Goal: Information Seeking & Learning: Compare options

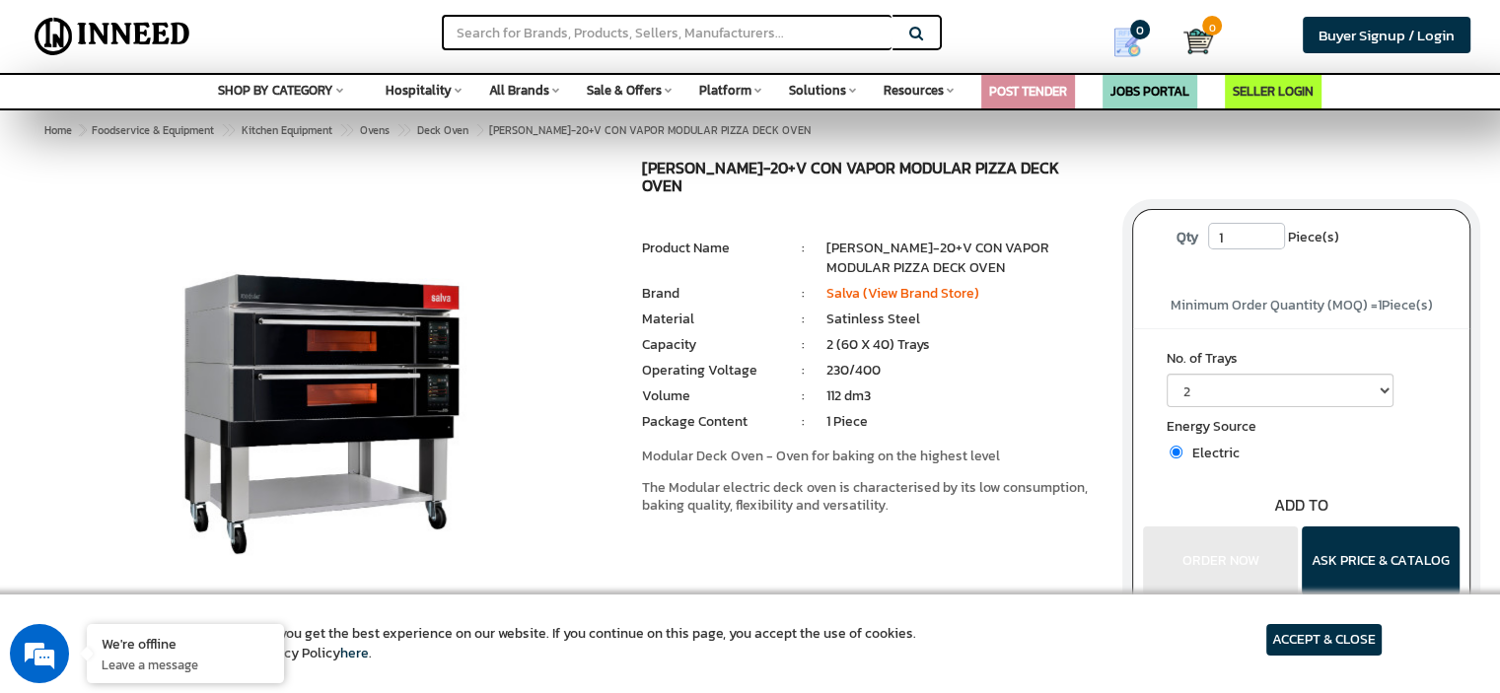
scroll to position [197, 0]
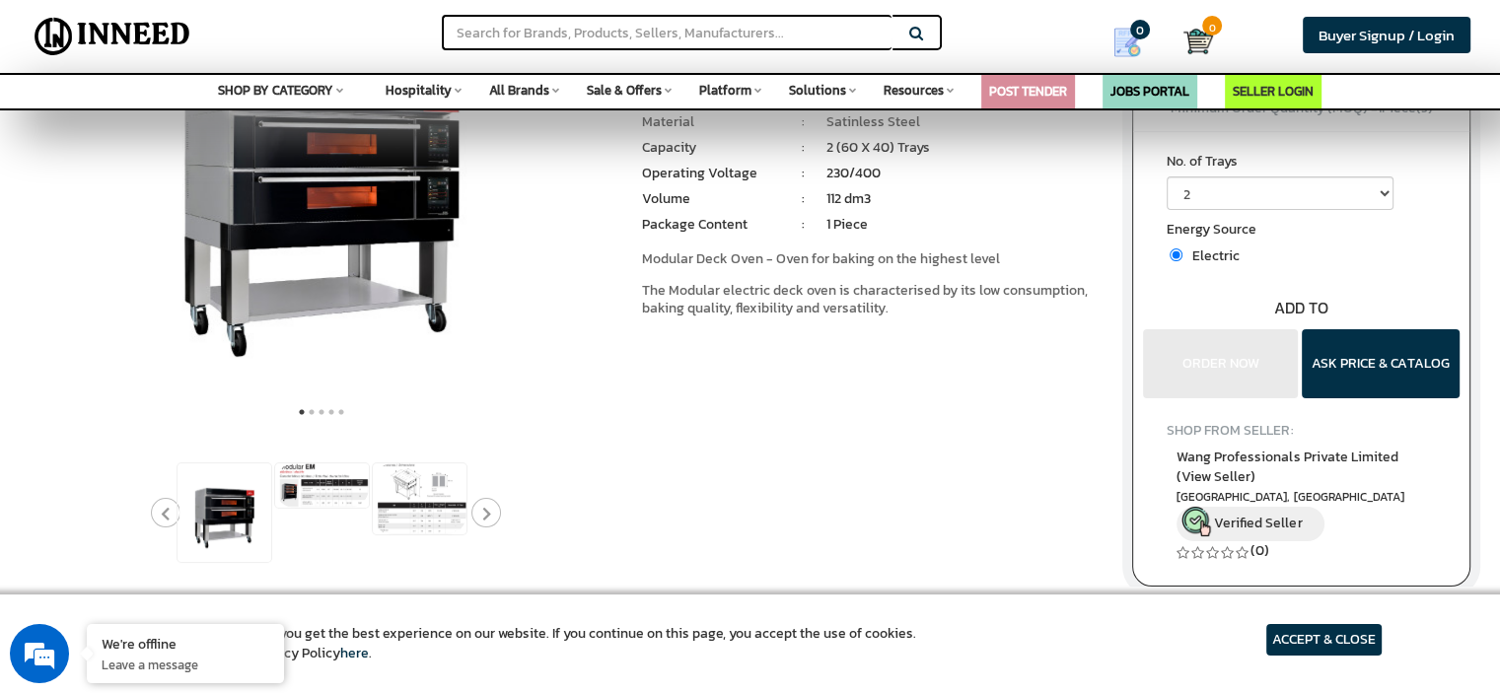
click at [292, 532] on div at bounding box center [420, 513] width 1074 height 103
click at [395, 503] on img at bounding box center [420, 499] width 94 height 71
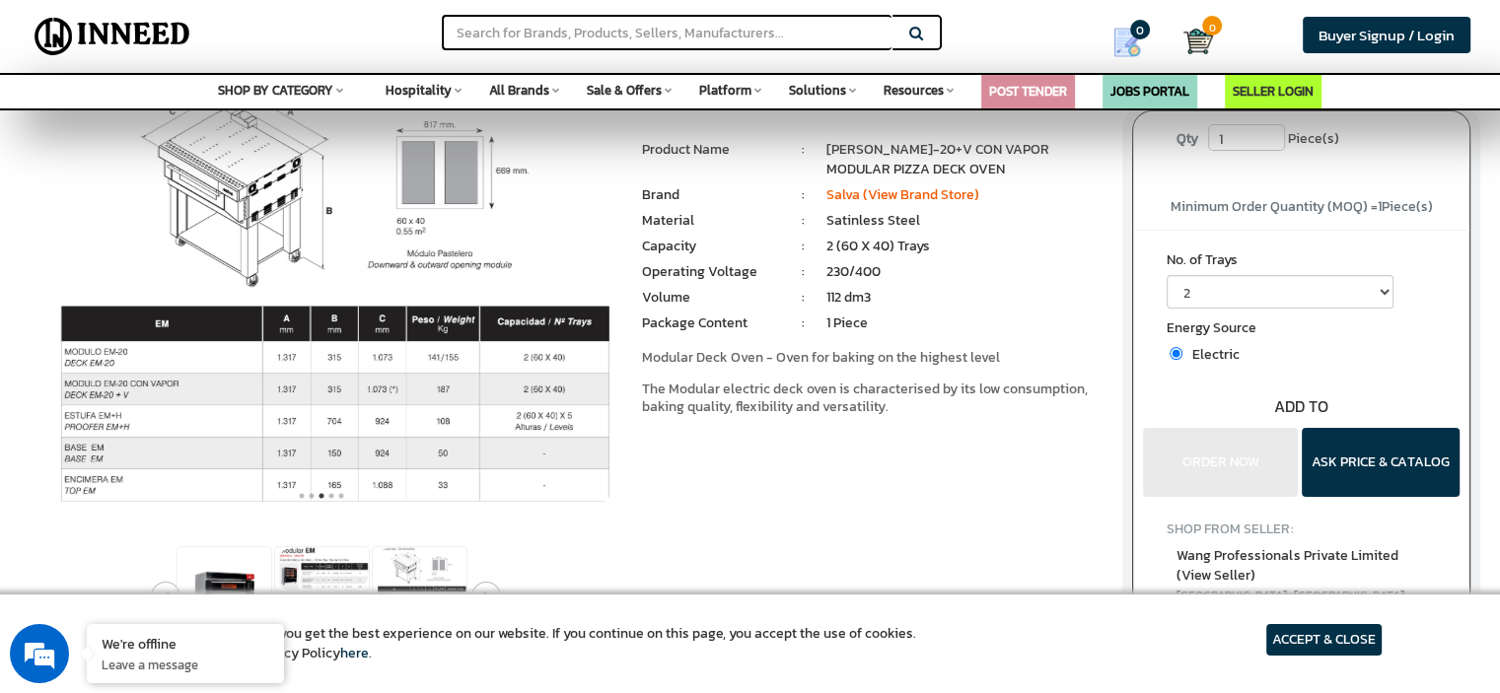
scroll to position [296, 0]
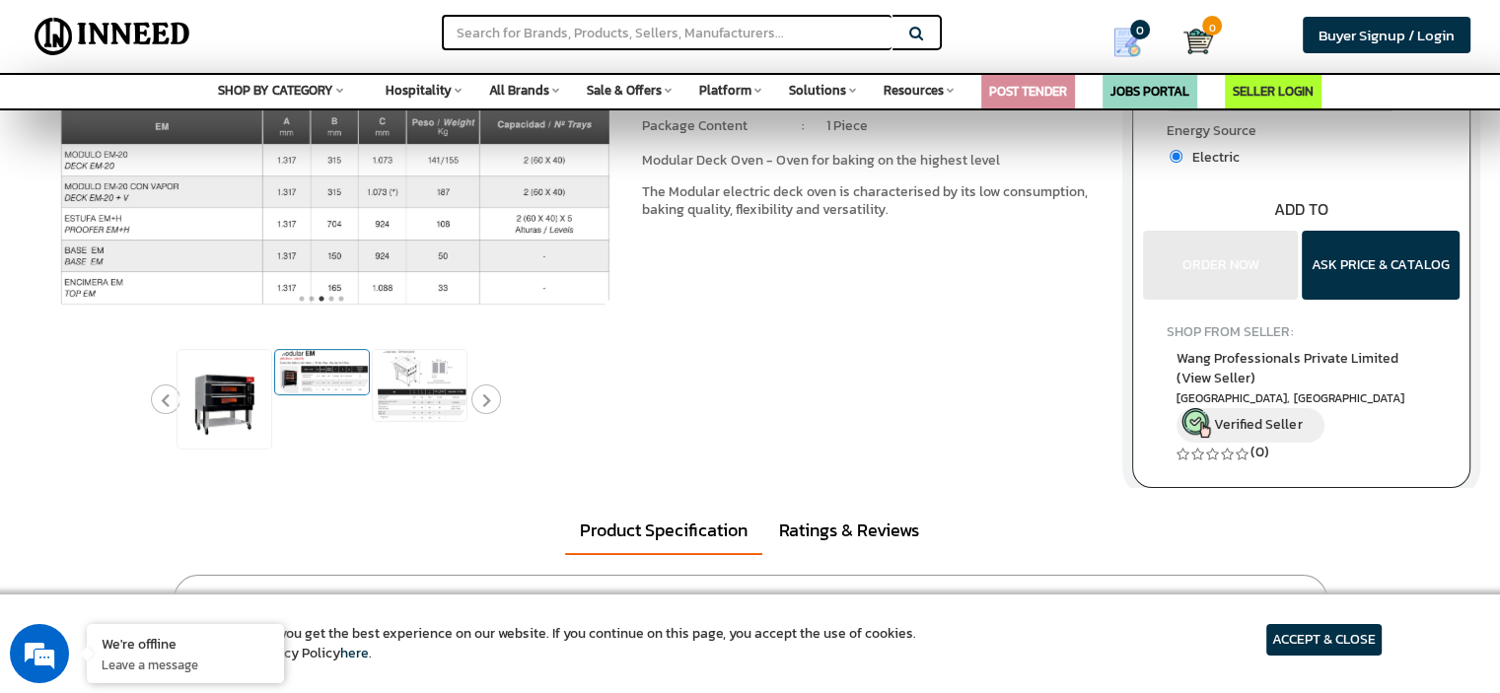
click at [339, 368] on img at bounding box center [322, 372] width 94 height 44
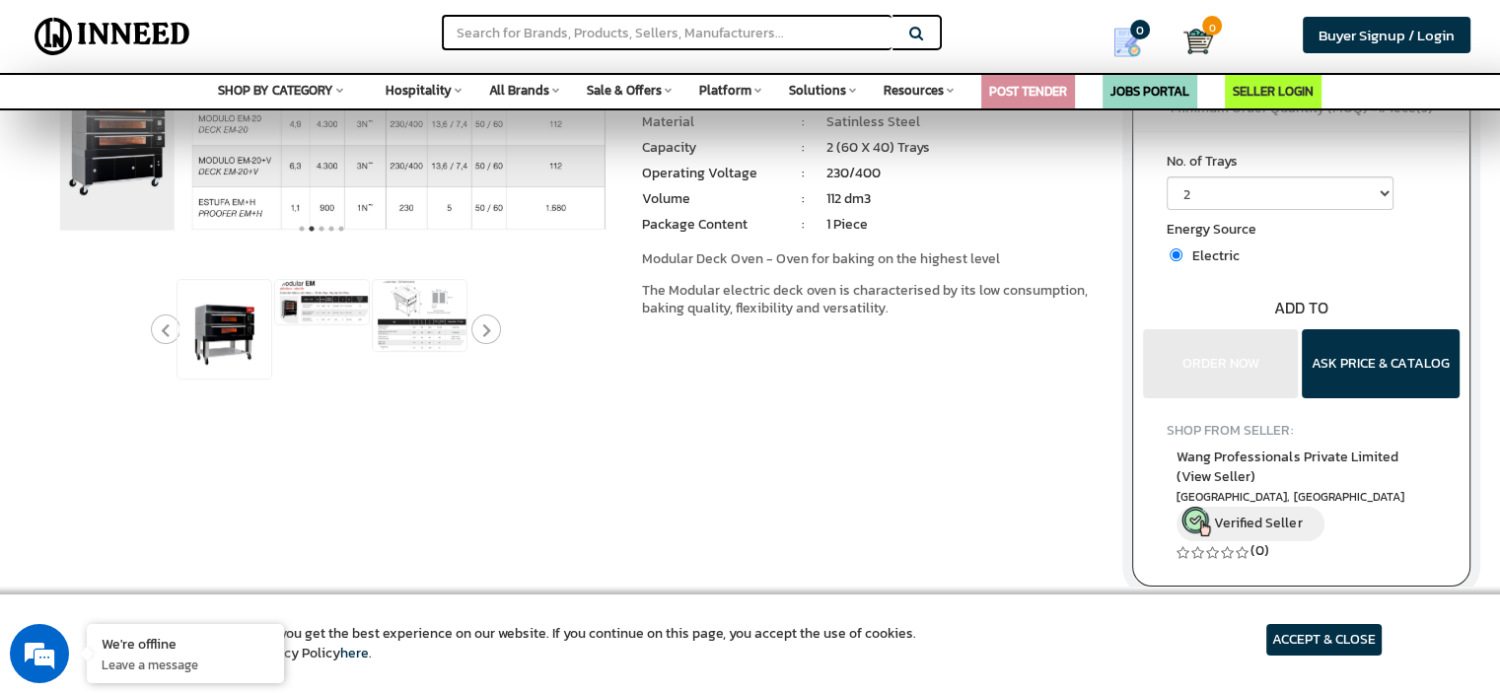
scroll to position [0, 0]
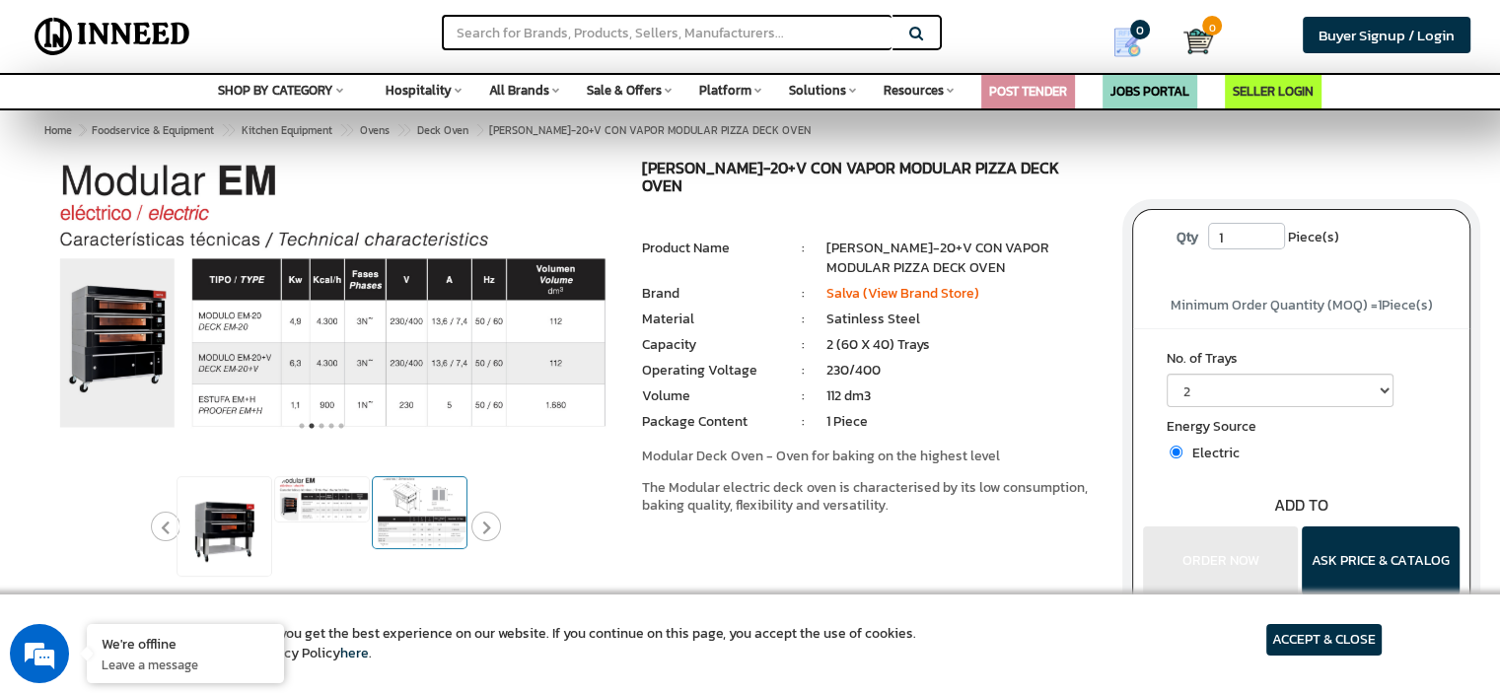
click at [426, 523] on img at bounding box center [420, 512] width 94 height 71
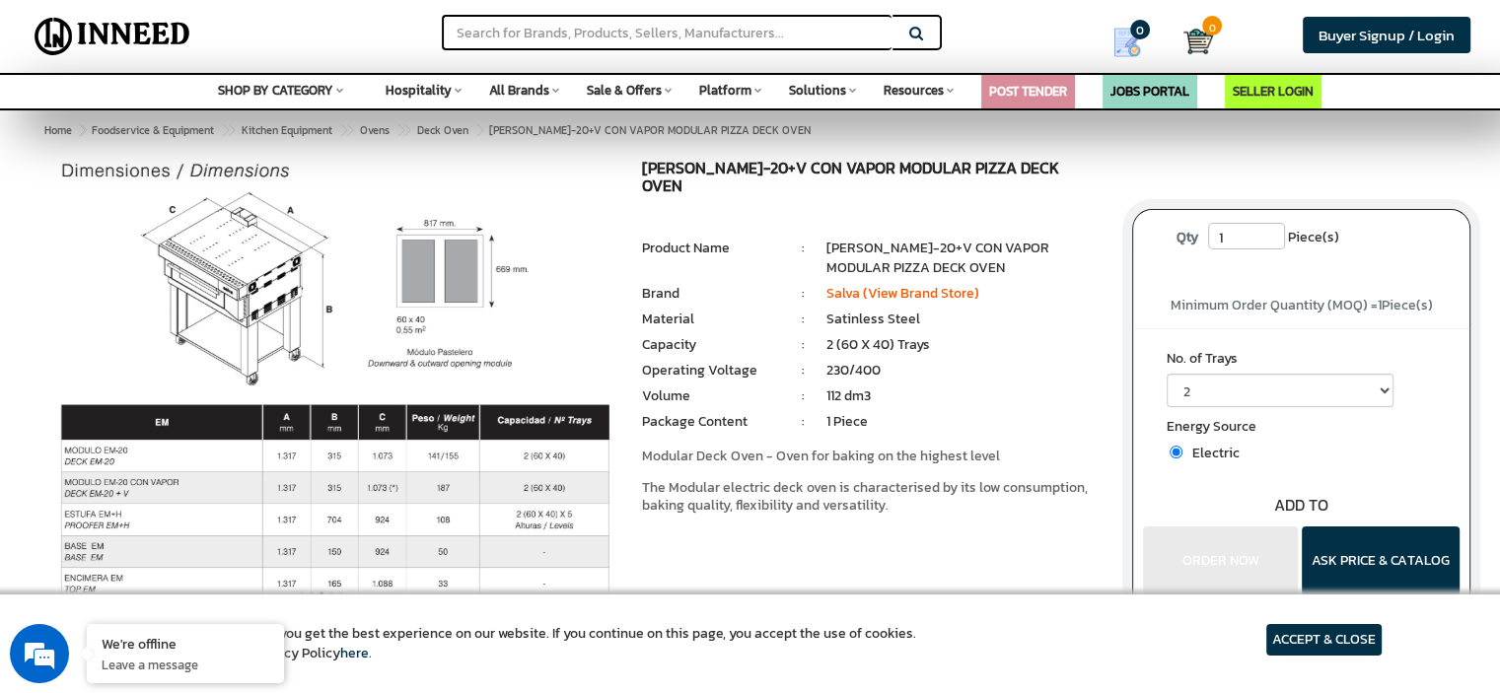
scroll to position [99, 0]
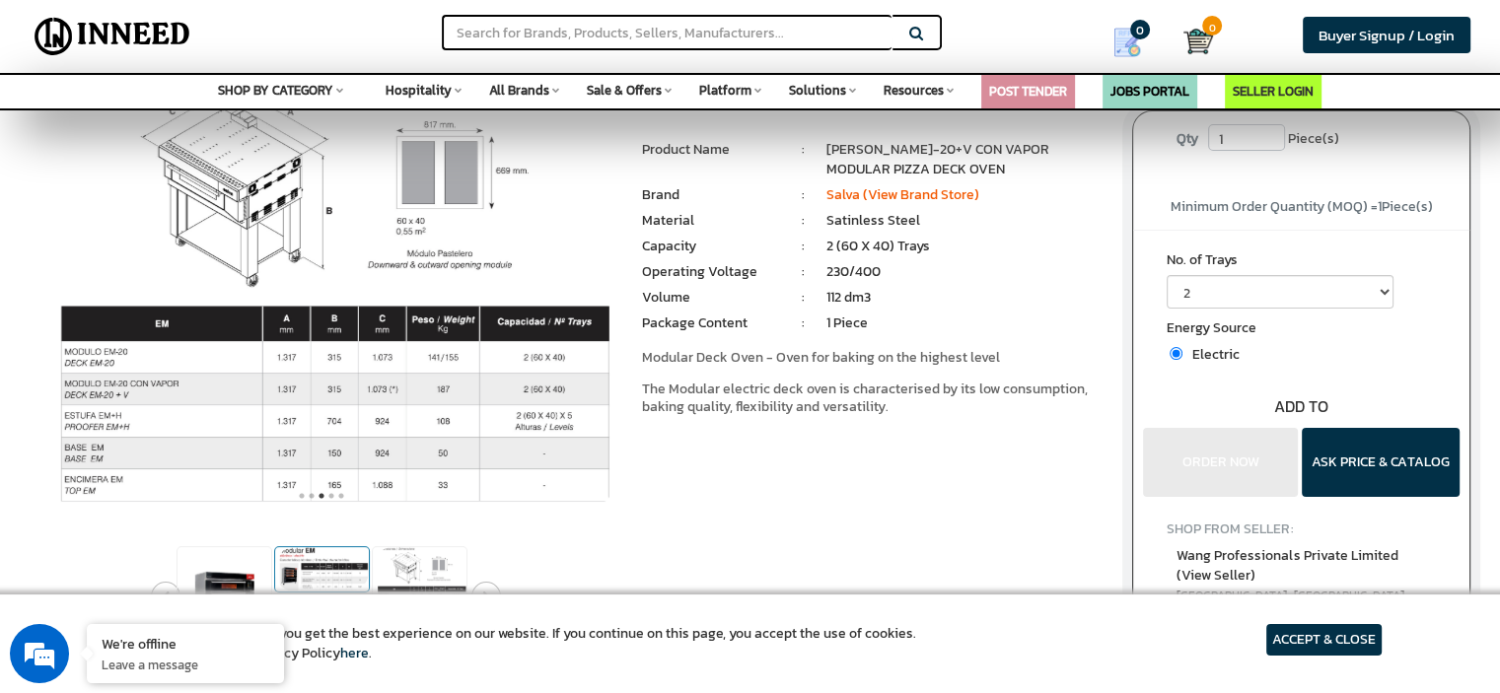
click at [337, 548] on img at bounding box center [322, 569] width 94 height 44
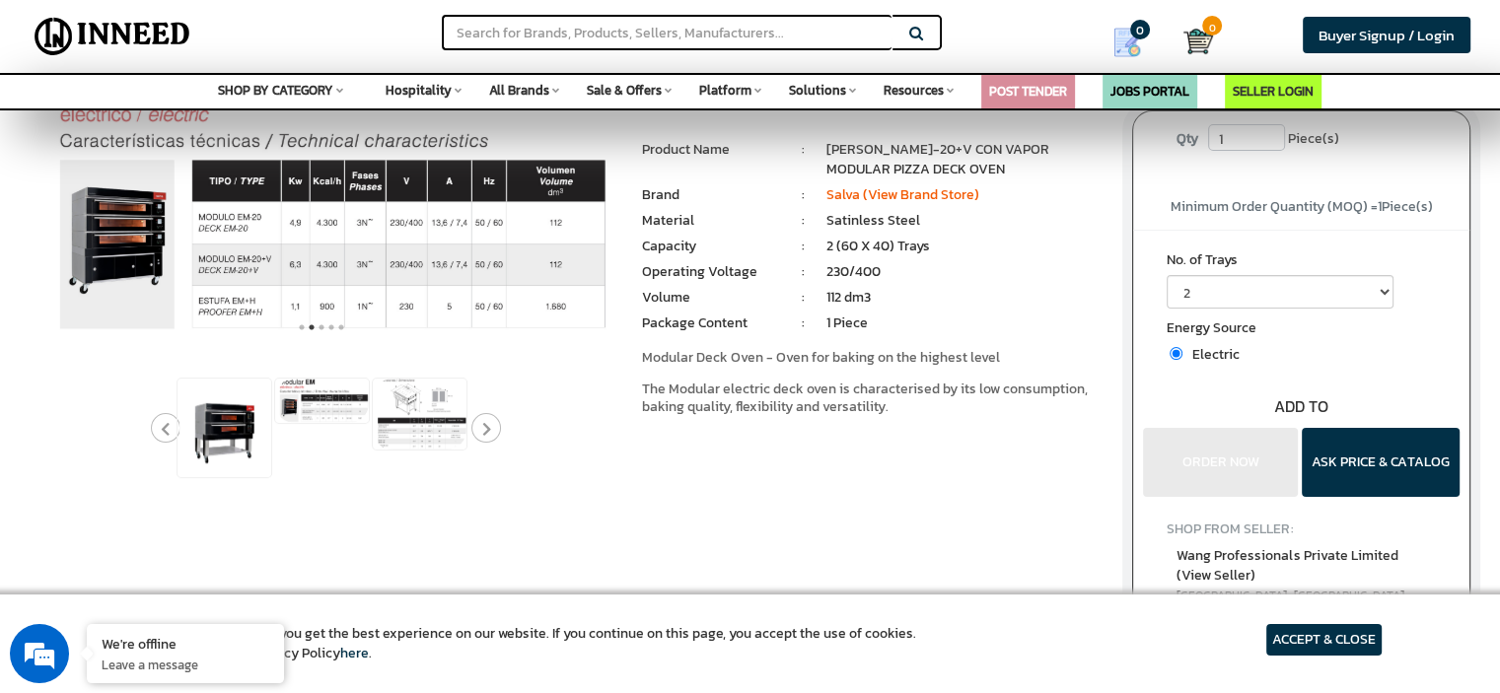
click at [142, 263] on img at bounding box center [321, 199] width 583 height 276
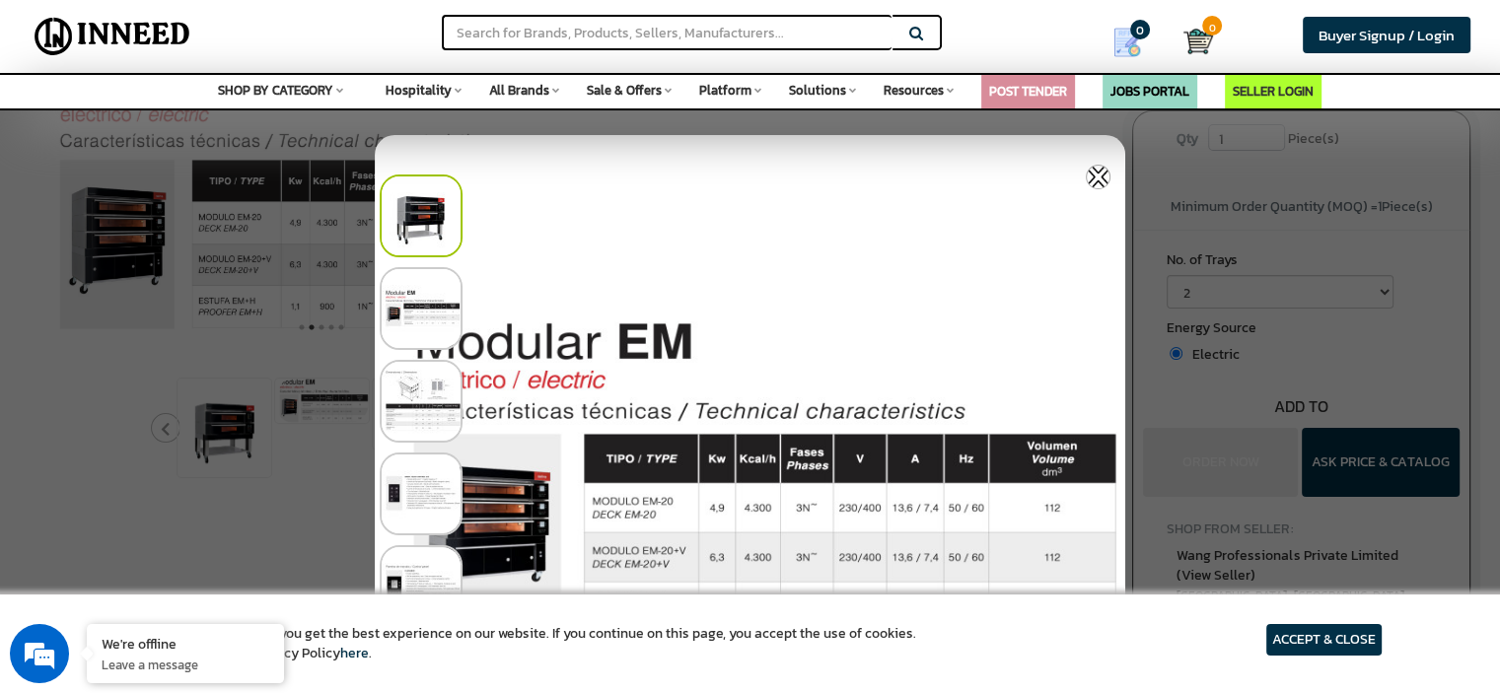
click at [166, 435] on div at bounding box center [750, 346] width 1500 height 693
click at [399, 408] on img at bounding box center [421, 401] width 83 height 83
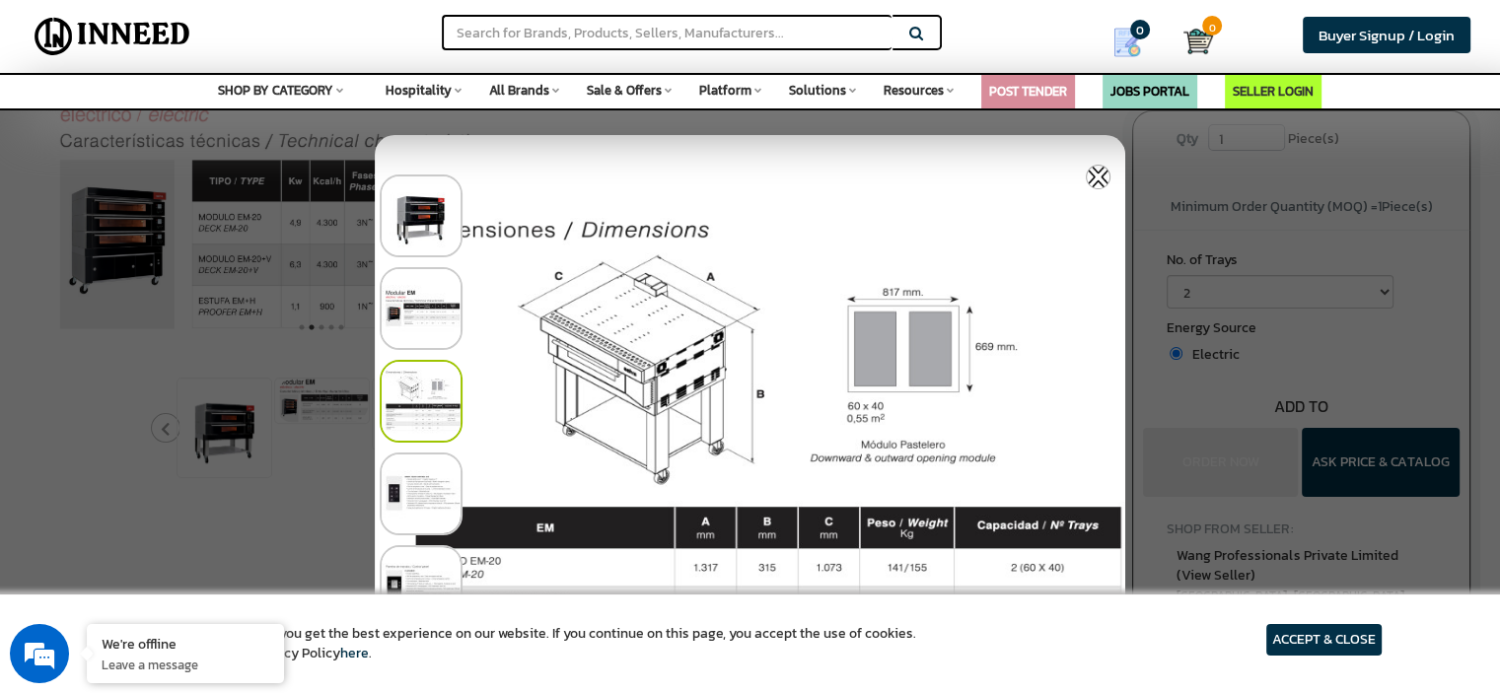
click at [420, 391] on img at bounding box center [421, 401] width 83 height 83
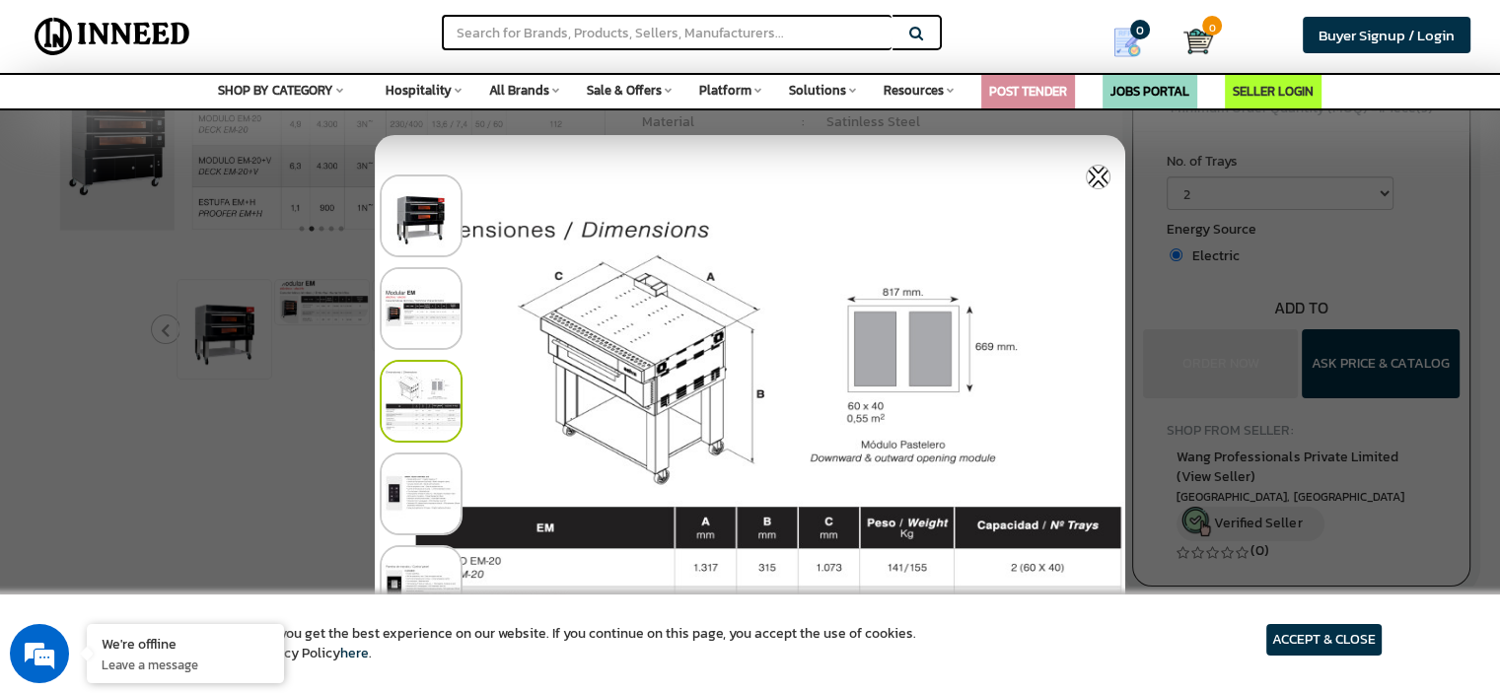
scroll to position [0, 0]
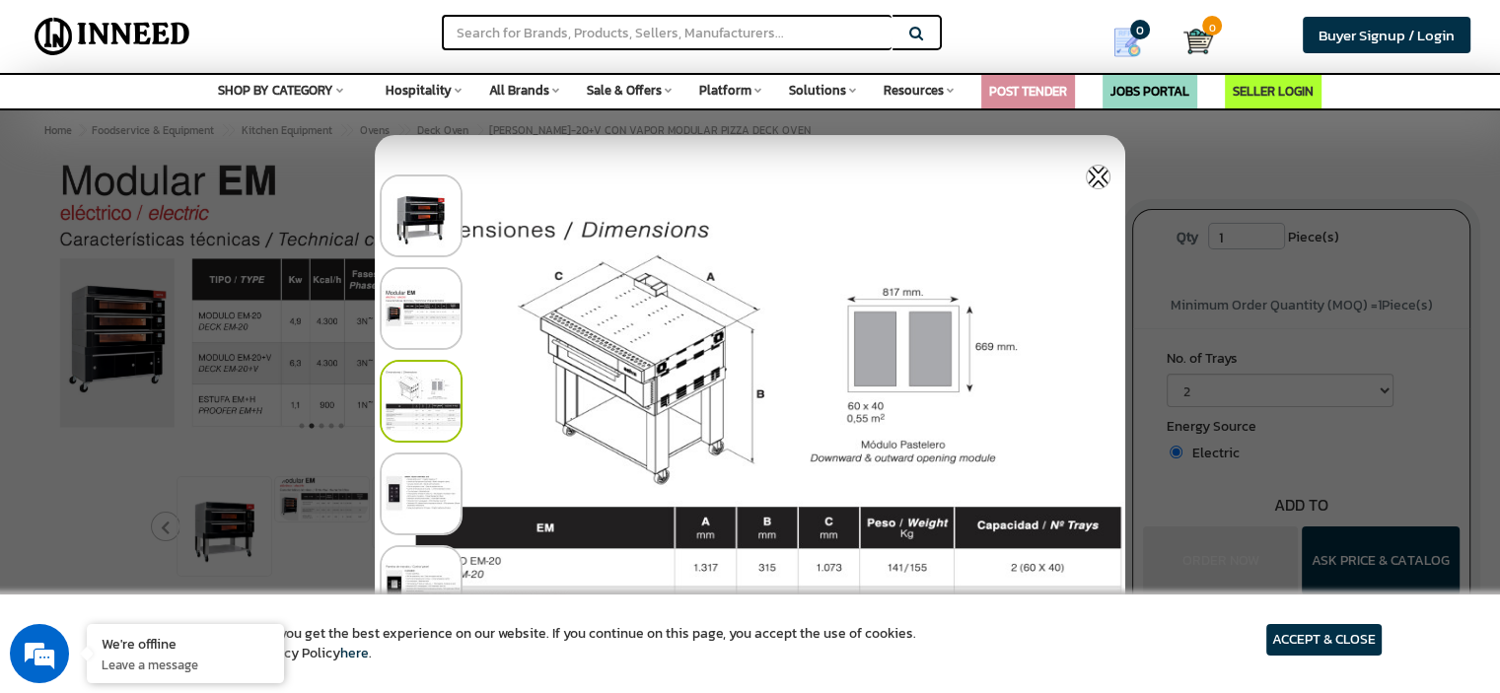
click at [1055, 385] on div at bounding box center [755, 396] width 751 height 93
click at [1090, 176] on img at bounding box center [1098, 177] width 25 height 25
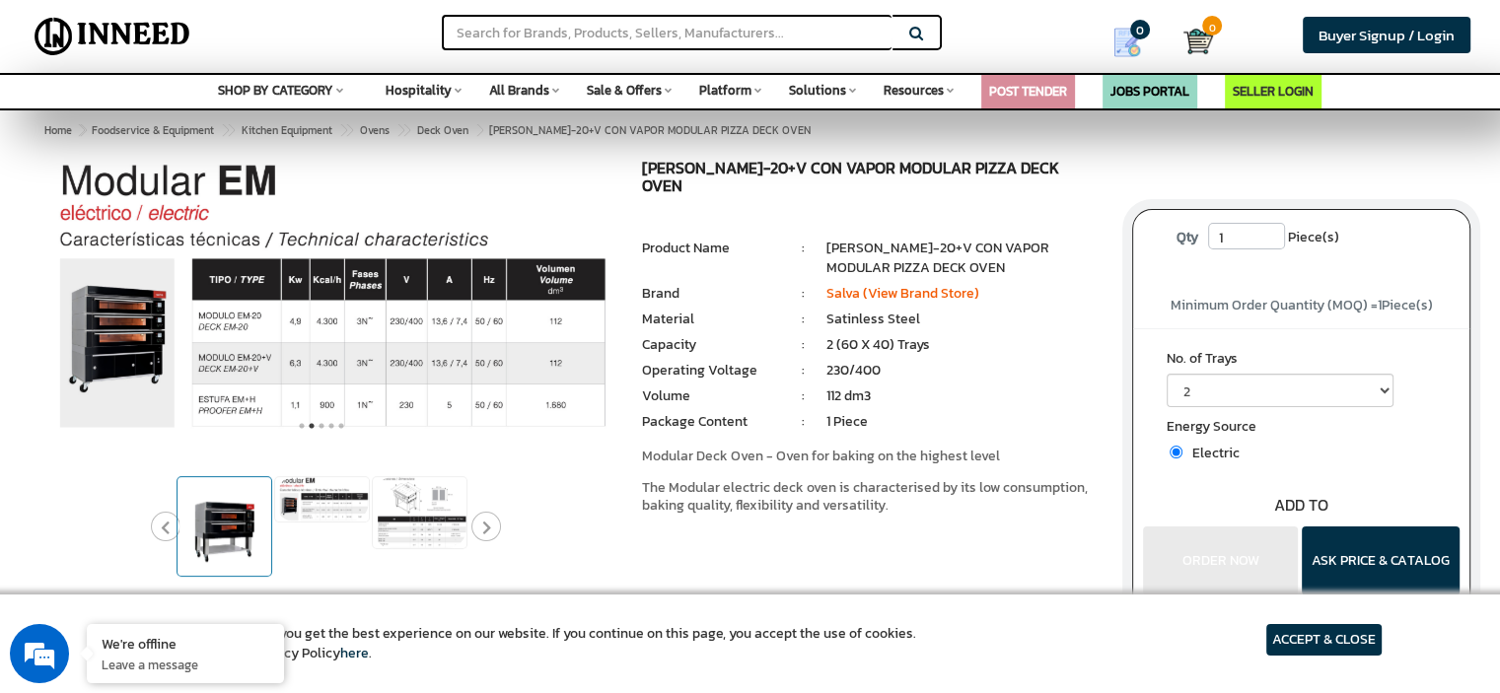
click at [211, 506] on img at bounding box center [225, 526] width 90 height 99
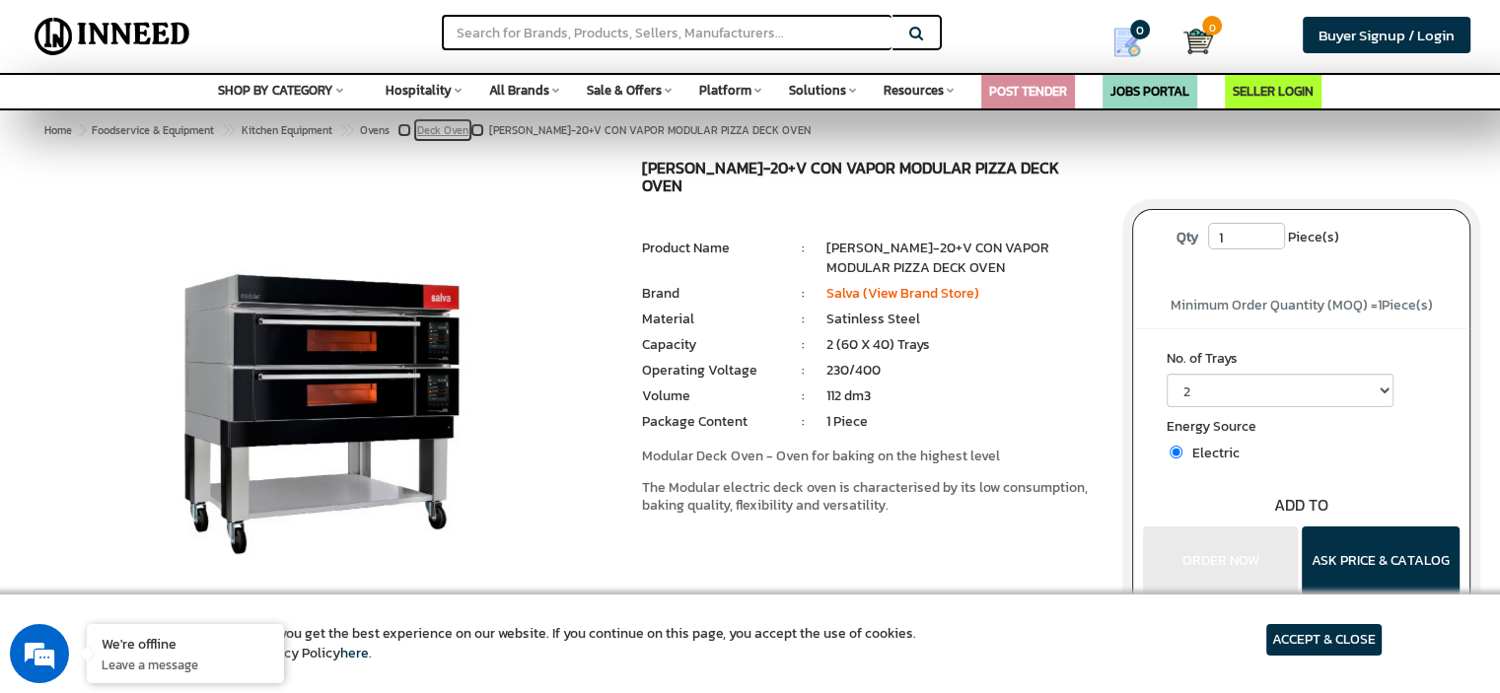
click at [459, 130] on span "Deck Oven" at bounding box center [442, 130] width 51 height 16
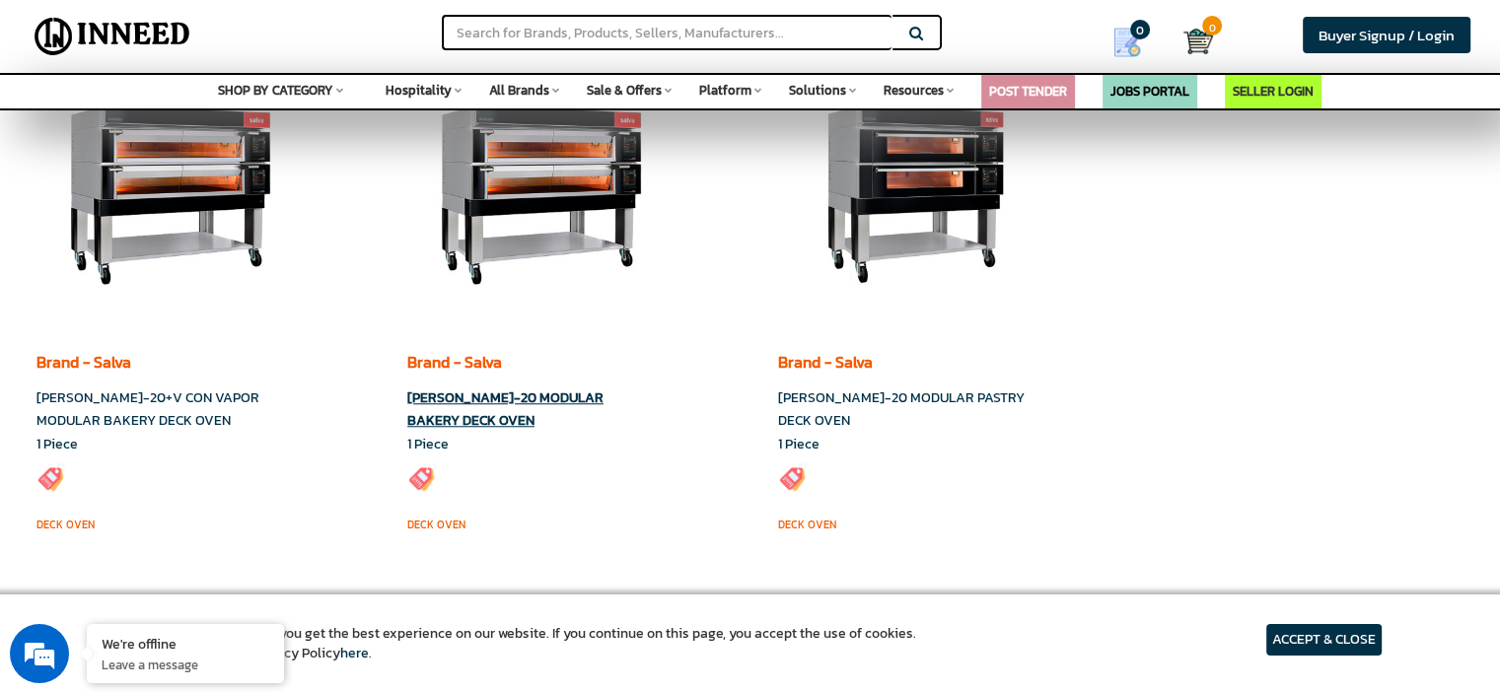
scroll to position [1480, 0]
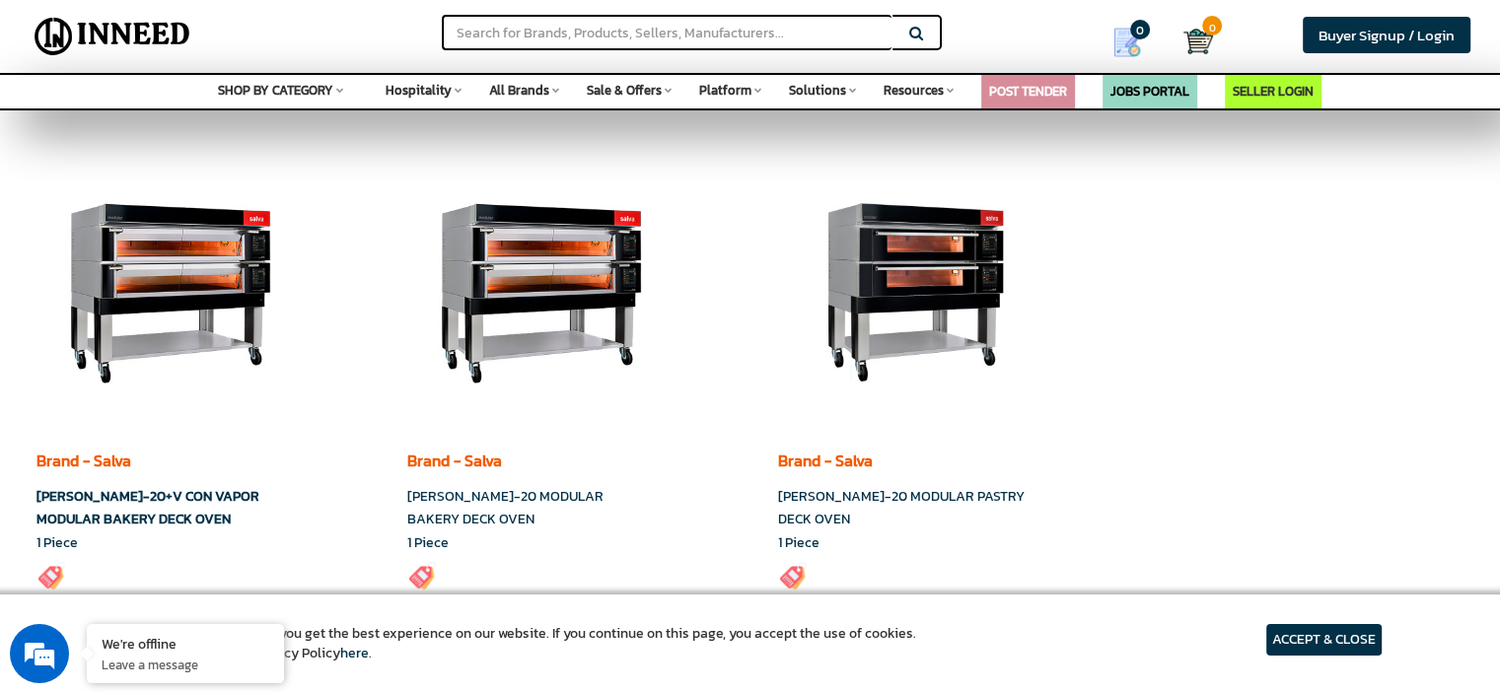
click at [185, 498] on link "[PERSON_NAME]-20+V CON VAPOR MODULAR BAKERY DECK OVEN" at bounding box center [147, 507] width 223 height 43
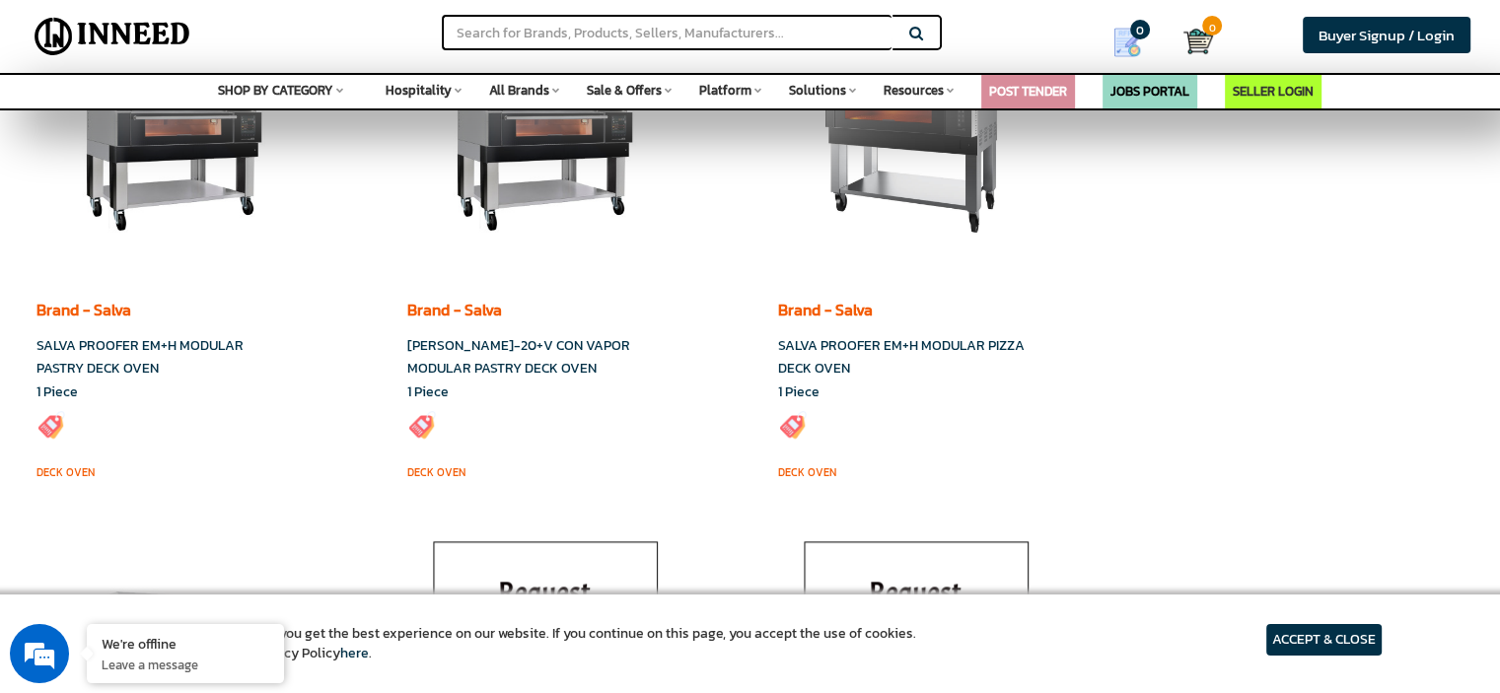
scroll to position [2071, 0]
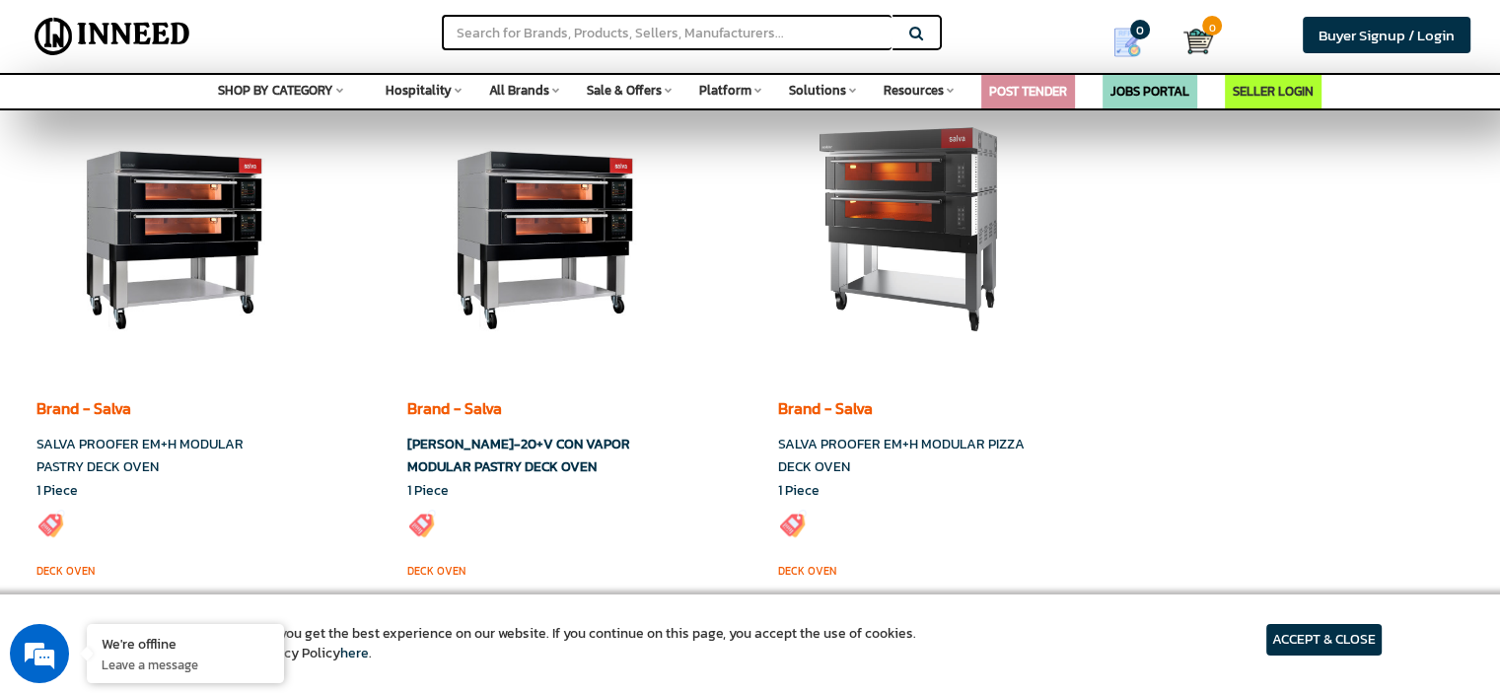
click at [505, 451] on link "SALVA EM-20+V CON VAPOR MODULAR PASTRY DECK OVEN" at bounding box center [518, 455] width 223 height 43
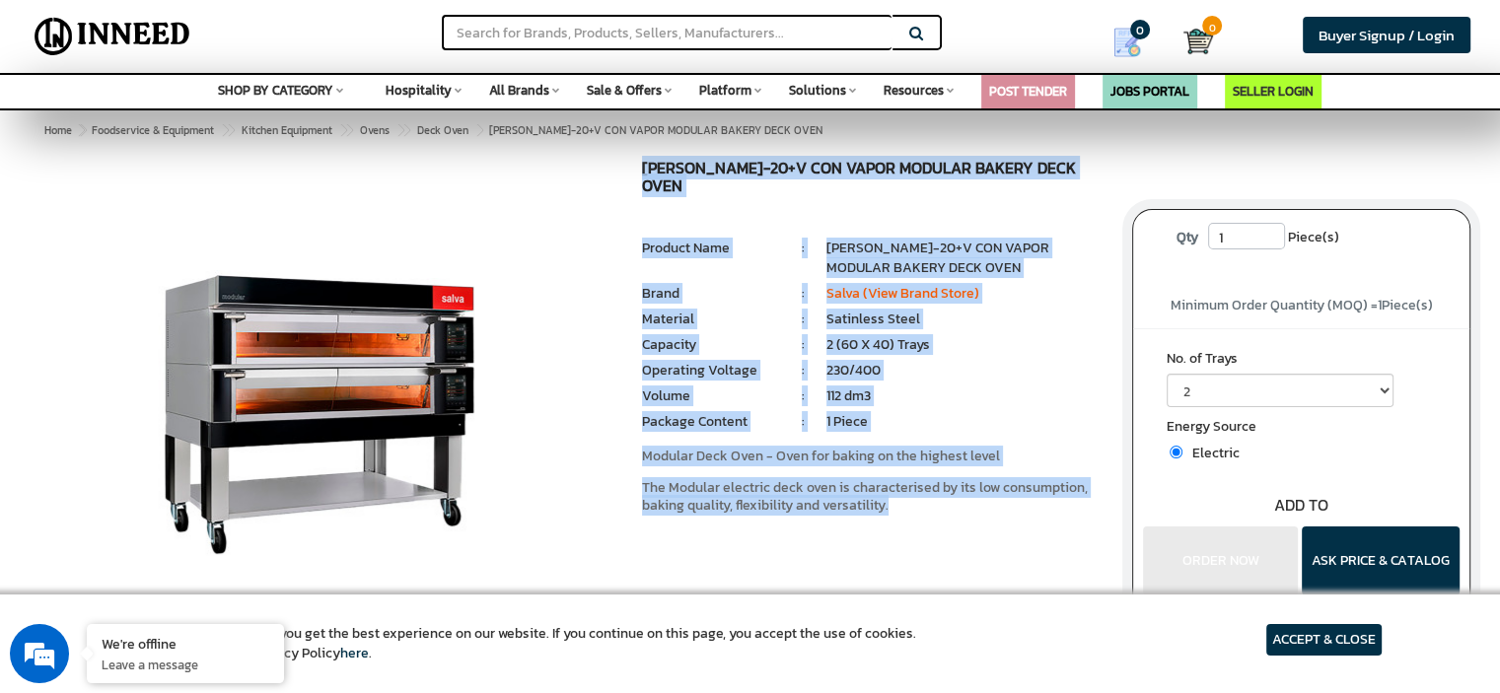
drag, startPoint x: 639, startPoint y: 168, endPoint x: 1020, endPoint y: 483, distance: 494.6
click at [1020, 483] on div "[PERSON_NAME]-20+V CON VAPOR MODULAR BAKERY DECK OVEN MRP: ₹ 0.00 Unit Selling …" at bounding box center [872, 374] width 490 height 428
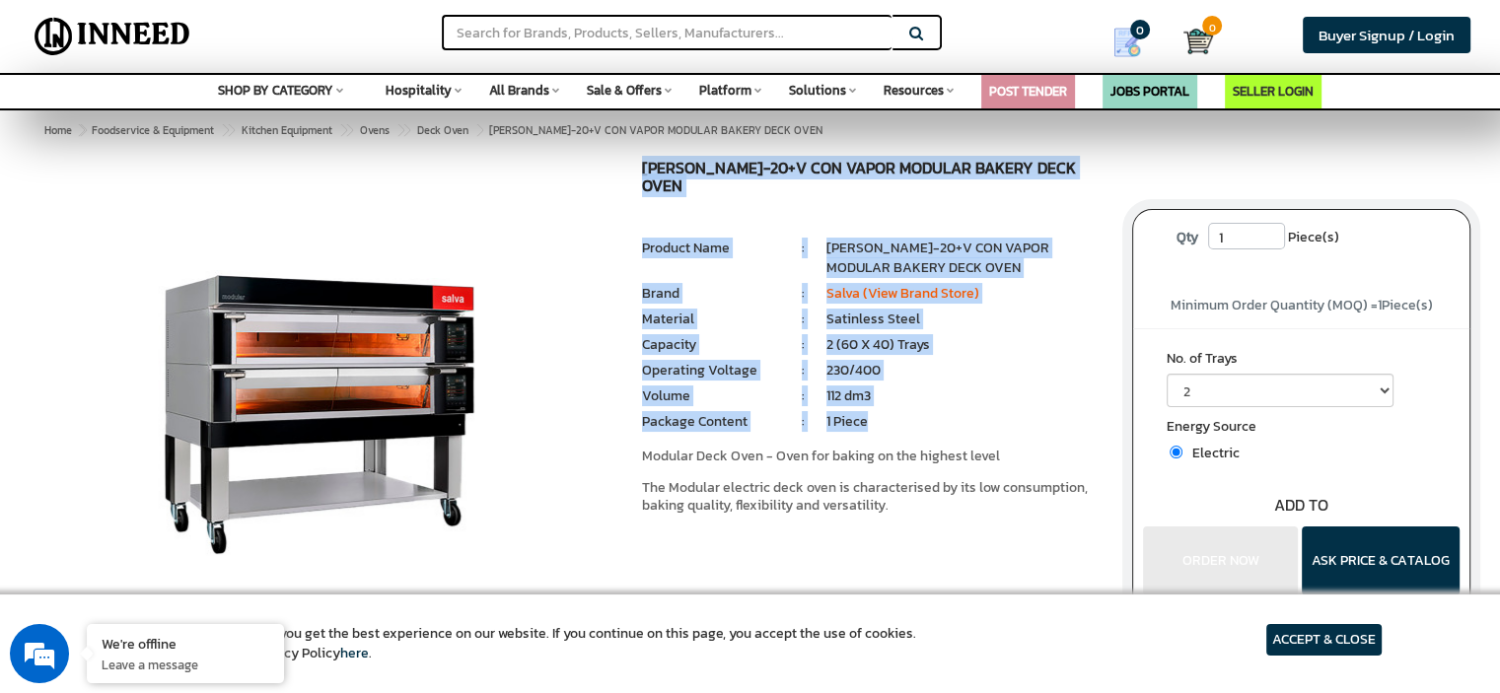
copy div "LOREM IP-43+D SIT AMETC ADIPISC ELITSE DOEI TEMP INC: ₹ 6.26 Utla Etdolor Magna…"
